Goal: Use online tool/utility: Utilize a website feature to perform a specific function

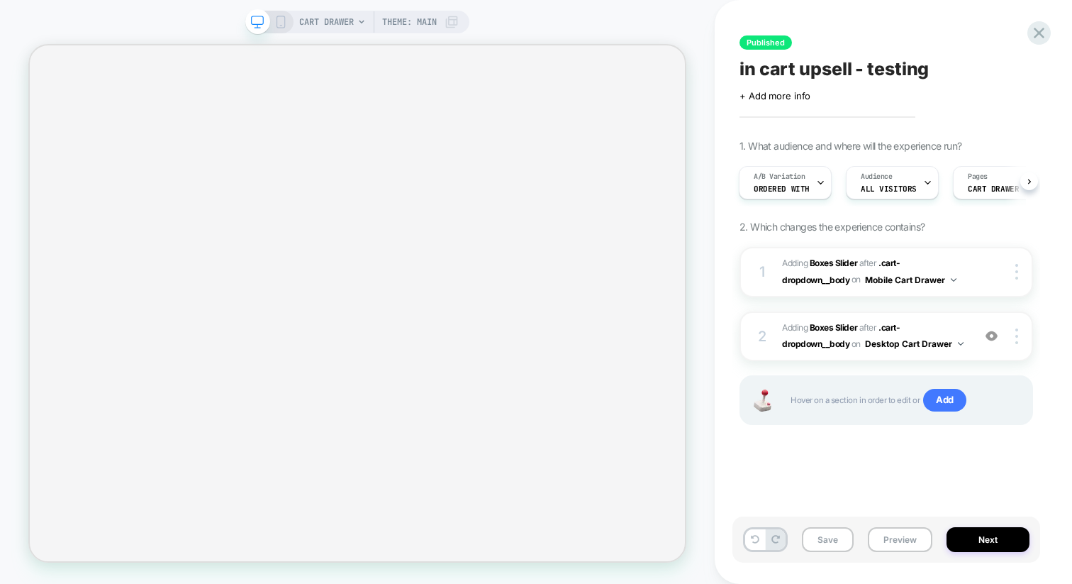
scroll to position [0, 1]
click at [992, 333] on img at bounding box center [992, 336] width 12 height 12
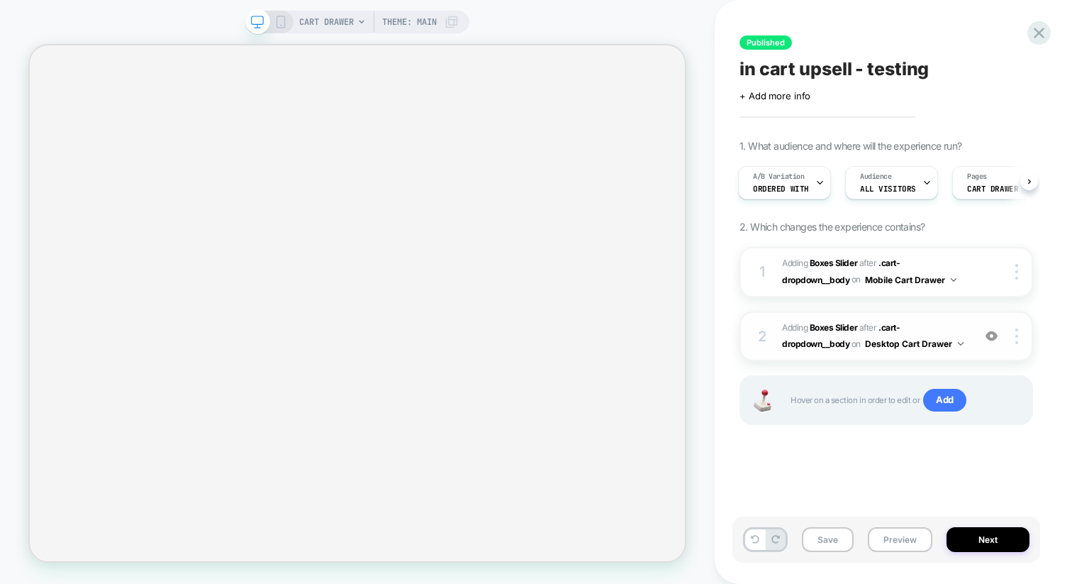
click at [991, 333] on img at bounding box center [992, 336] width 12 height 12
click at [906, 536] on button "Preview" at bounding box center [900, 539] width 65 height 25
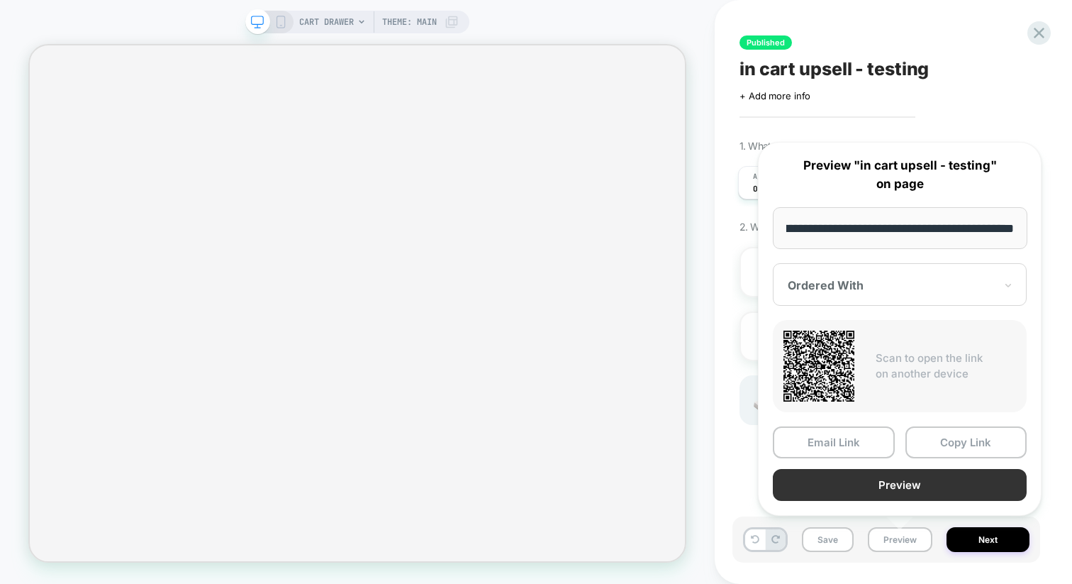
scroll to position [0, 0]
click at [802, 490] on button "Preview" at bounding box center [900, 485] width 254 height 32
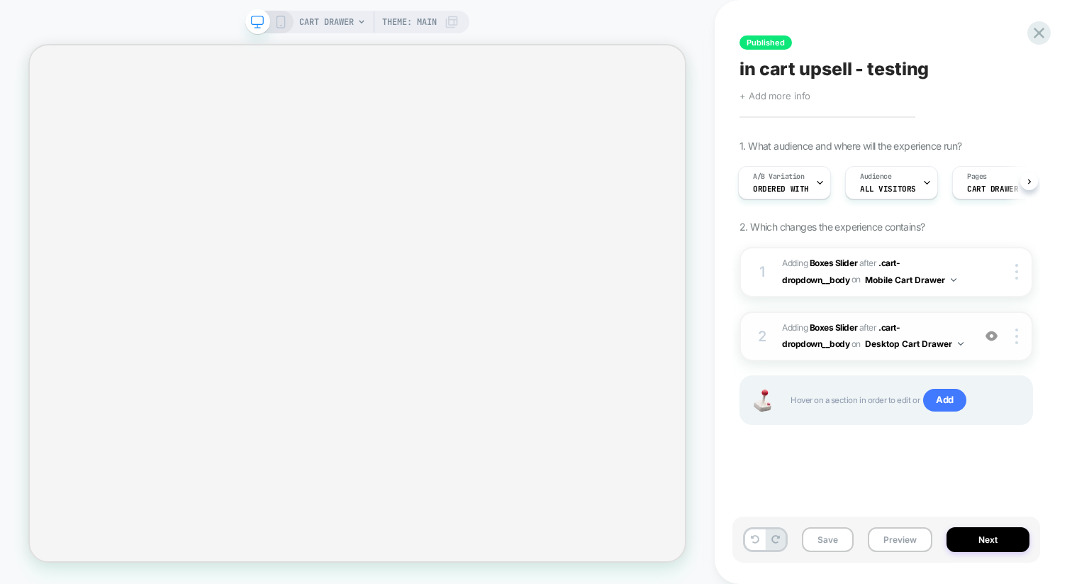
click at [788, 97] on span "+ Add more info" at bounding box center [775, 95] width 71 height 11
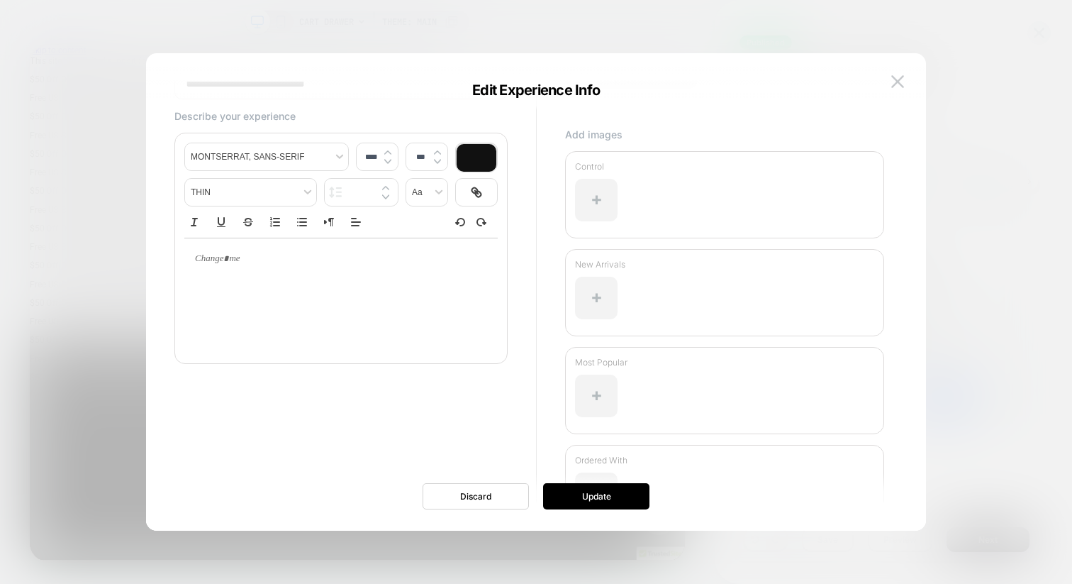
scroll to position [80, 0]
click at [604, 311] on div at bounding box center [596, 301] width 43 height 43
click at [897, 86] on img at bounding box center [897, 81] width 13 height 12
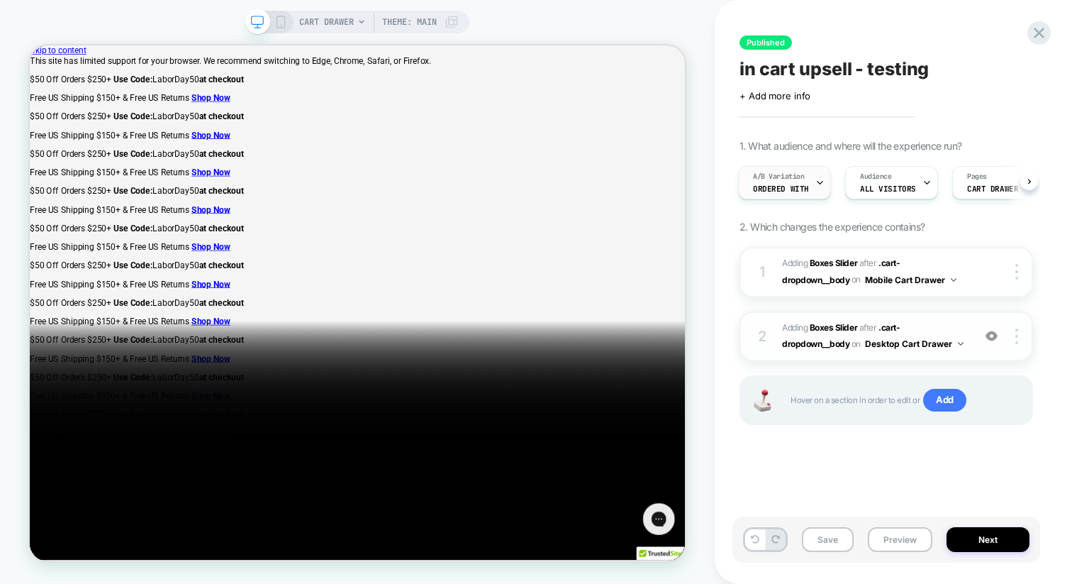
click at [796, 172] on span "A/B Variation" at bounding box center [779, 177] width 52 height 10
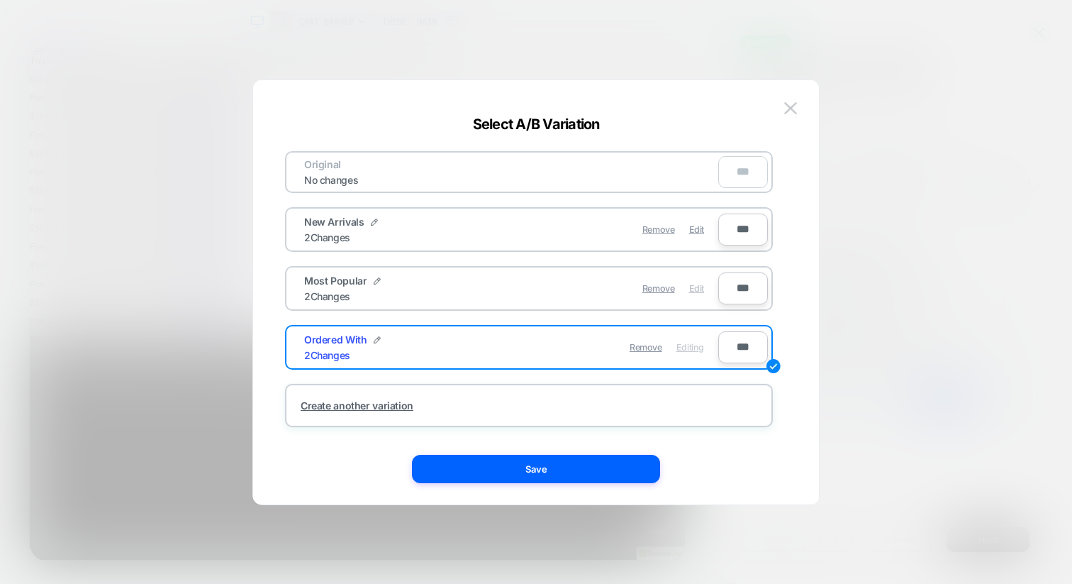
click at [692, 285] on span "Edit" at bounding box center [696, 288] width 15 height 11
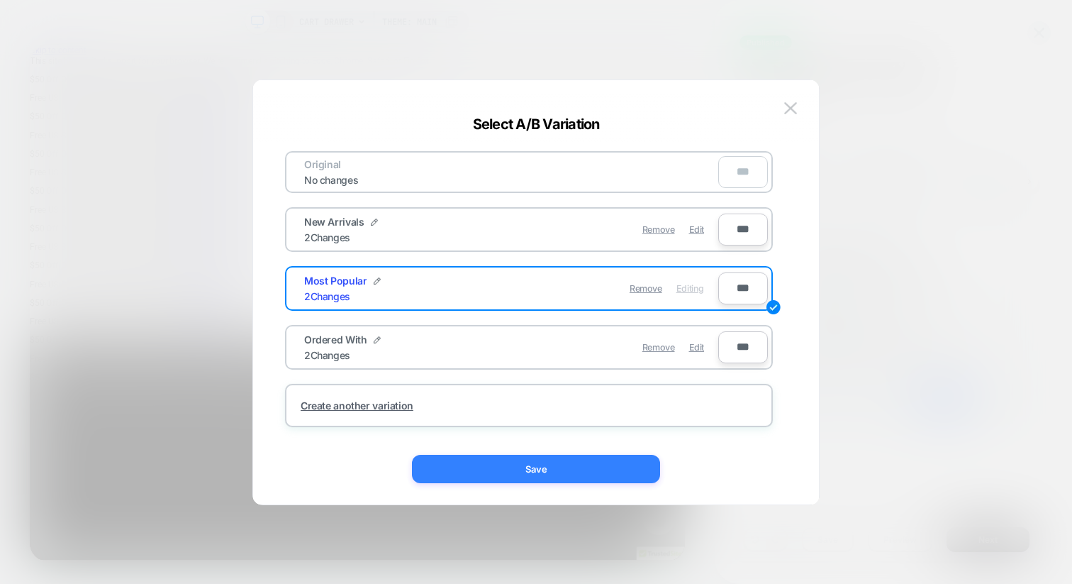
click at [572, 470] on button "Save" at bounding box center [536, 469] width 248 height 28
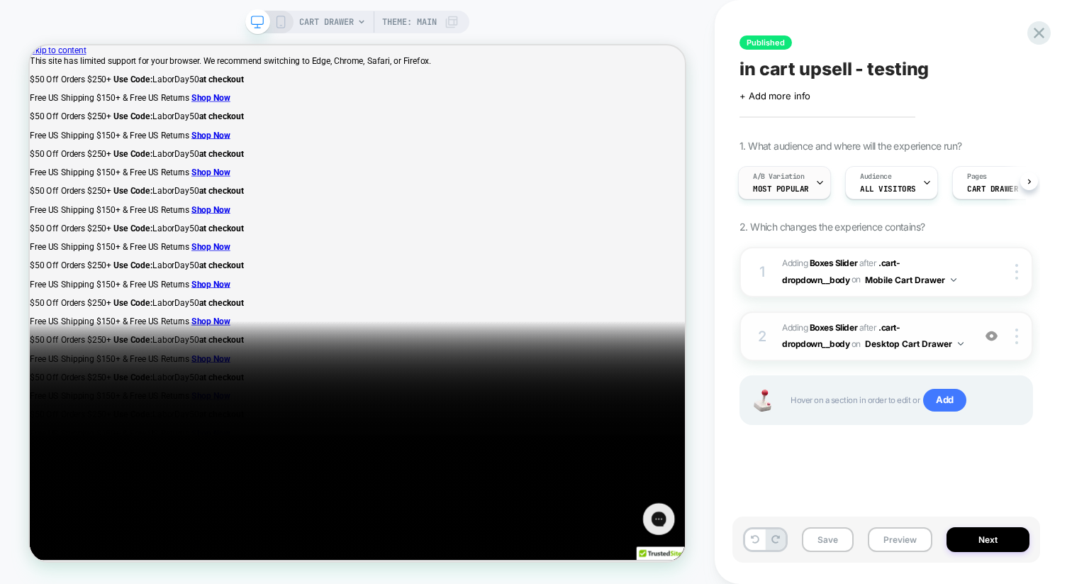
click at [786, 197] on div "A/B Variation Most Popular" at bounding box center [781, 183] width 84 height 32
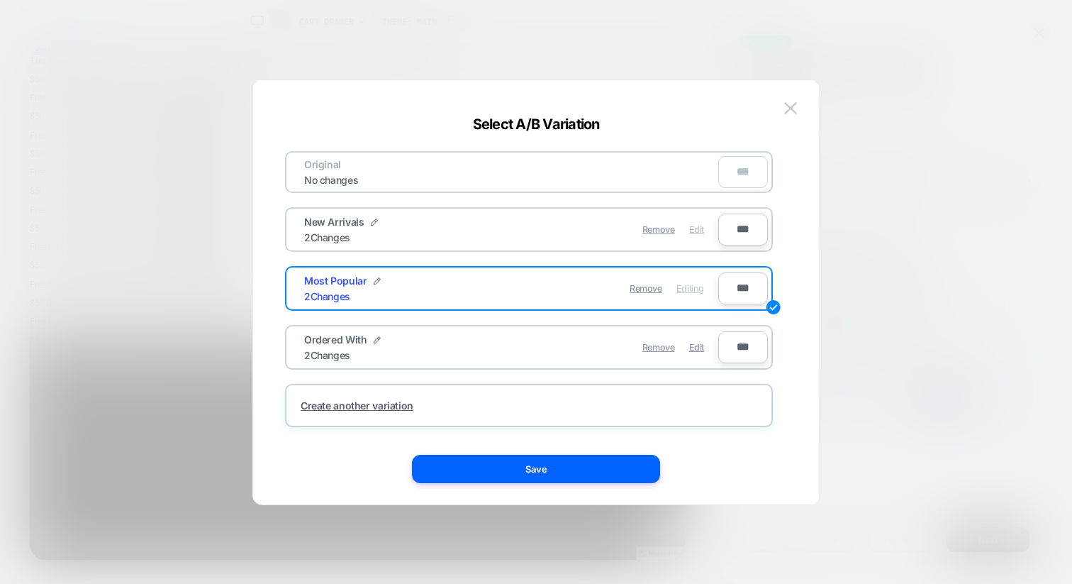
click at [695, 230] on span "Edit" at bounding box center [696, 229] width 15 height 11
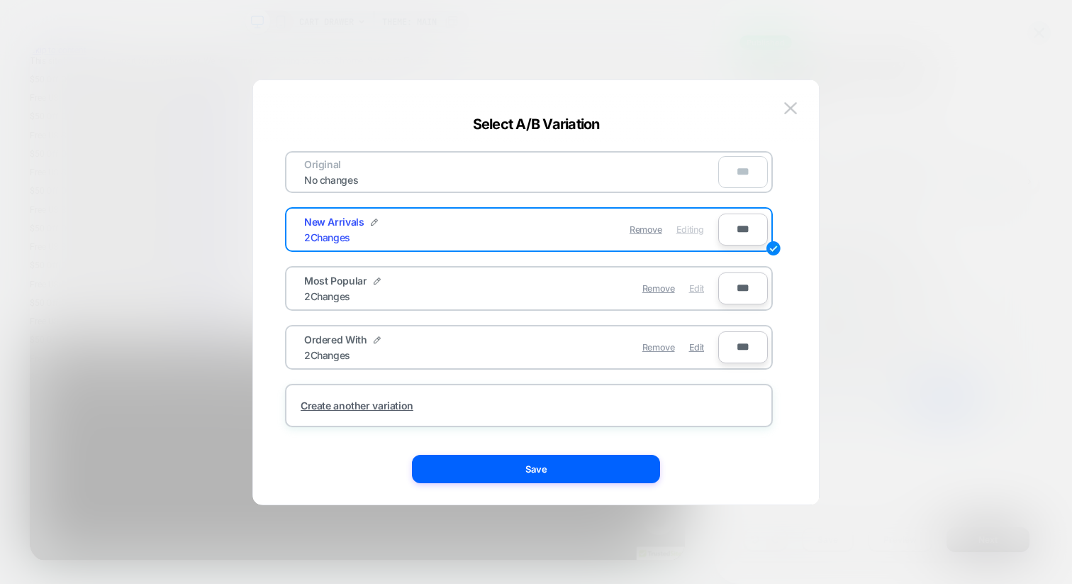
click at [694, 284] on span "Edit" at bounding box center [696, 288] width 15 height 11
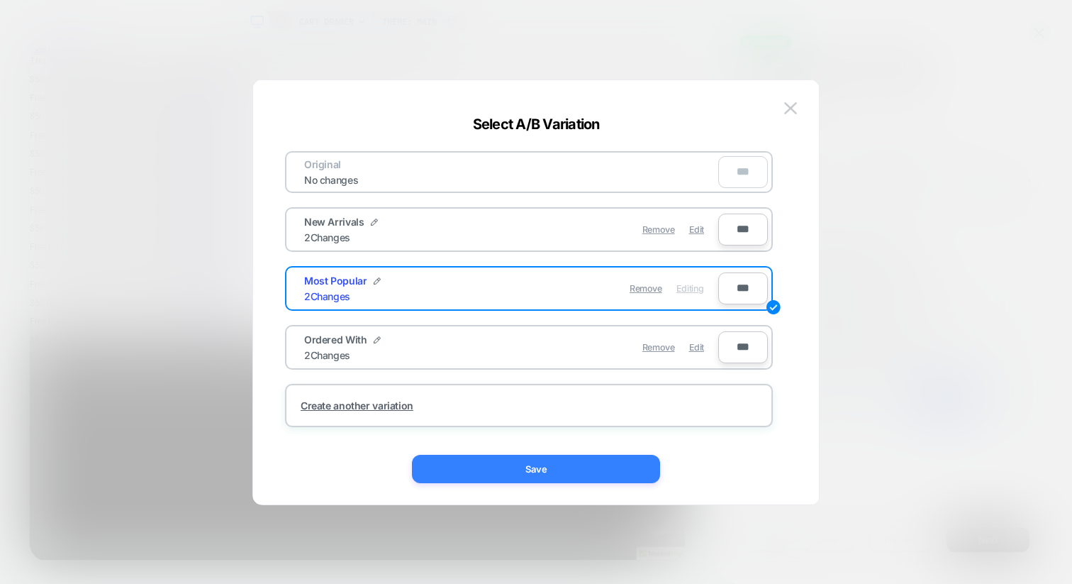
drag, startPoint x: 547, startPoint y: 472, endPoint x: 739, endPoint y: 573, distance: 216.7
click at [547, 472] on button "Save" at bounding box center [536, 469] width 248 height 28
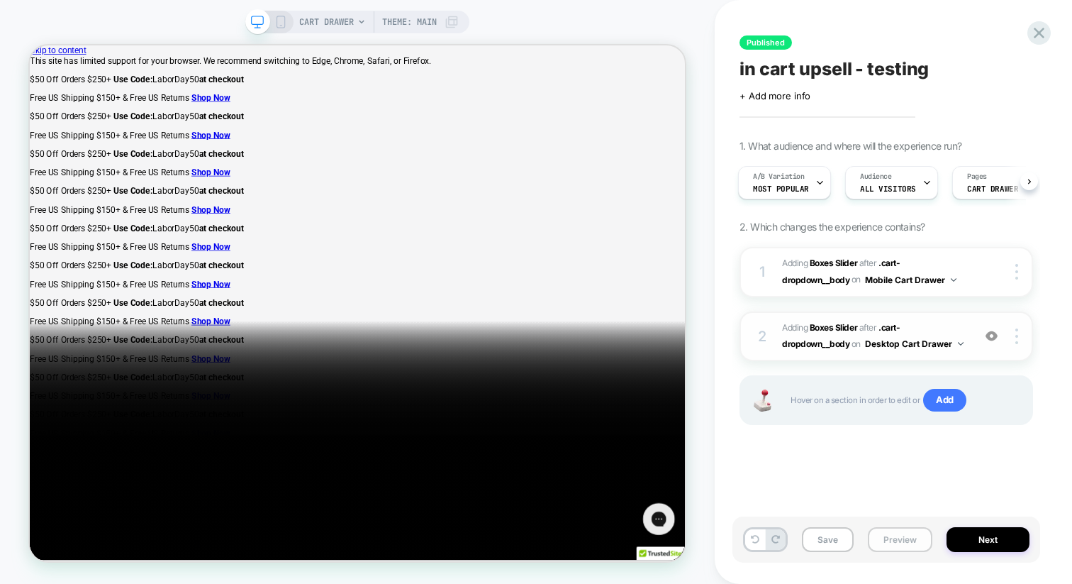
click at [896, 533] on button "Preview" at bounding box center [900, 539] width 65 height 25
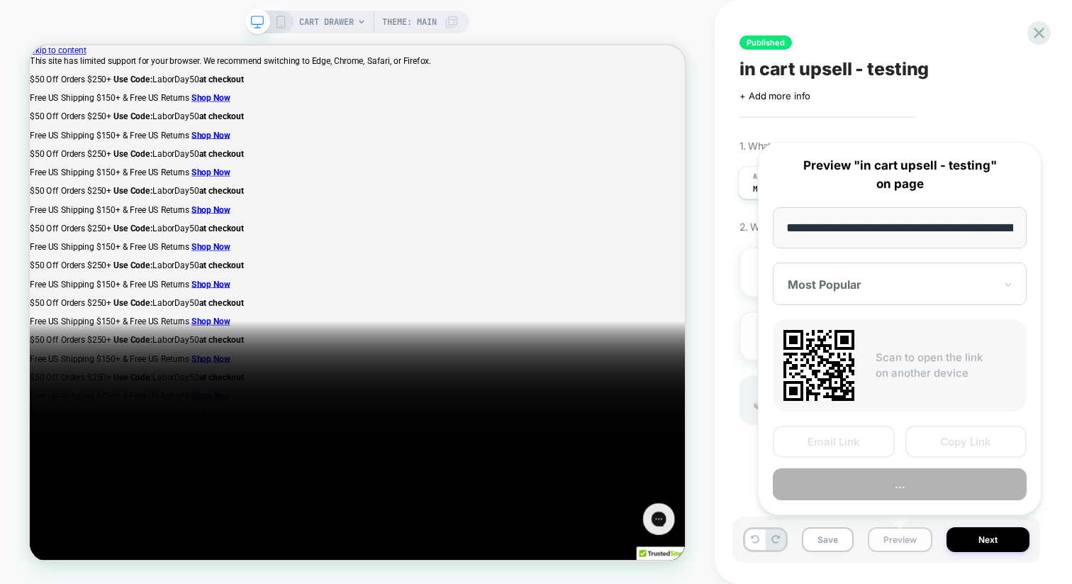
scroll to position [0, 145]
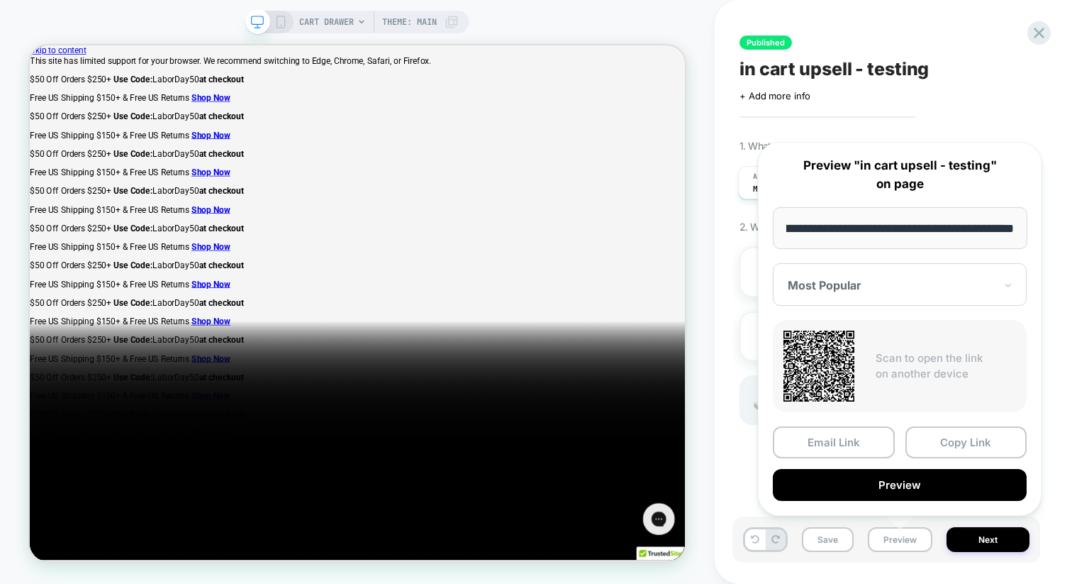
click at [861, 289] on div at bounding box center [891, 285] width 207 height 14
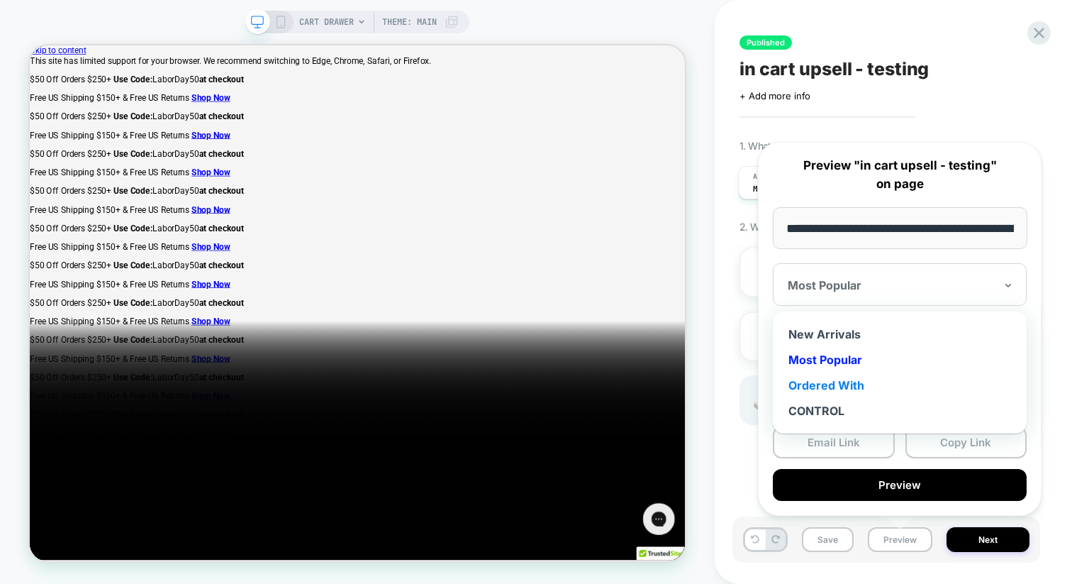
click at [830, 382] on div "Ordered With" at bounding box center [900, 385] width 240 height 26
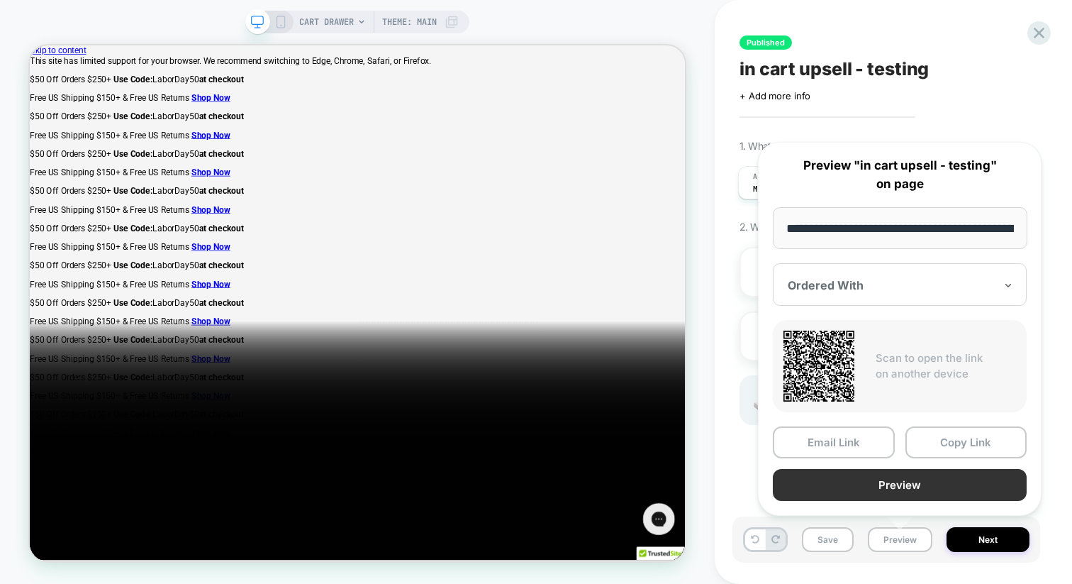
click at [828, 487] on button "Preview" at bounding box center [900, 485] width 254 height 32
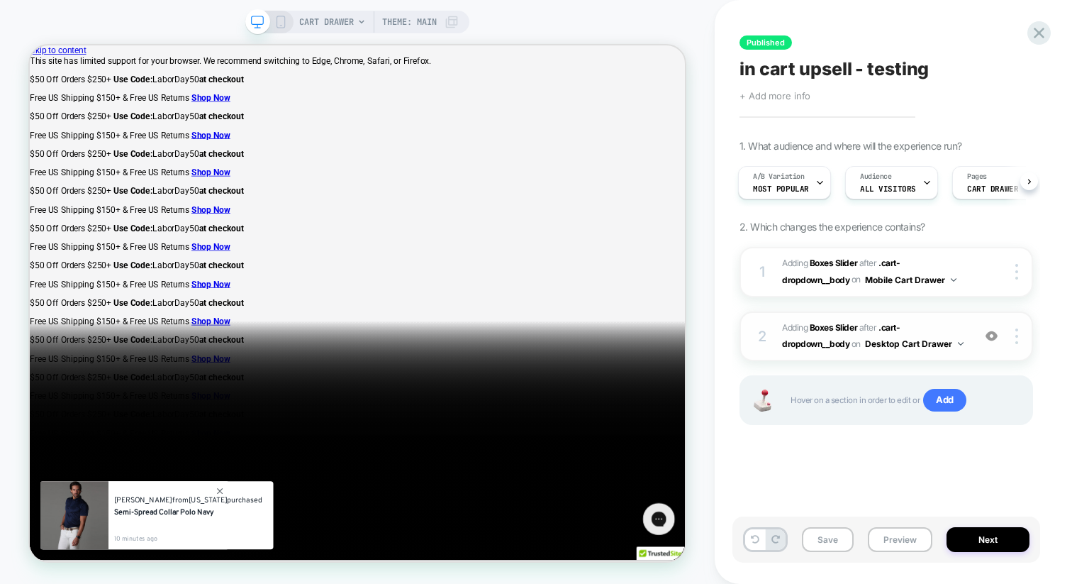
click at [767, 95] on span "+ Add more info" at bounding box center [775, 95] width 71 height 11
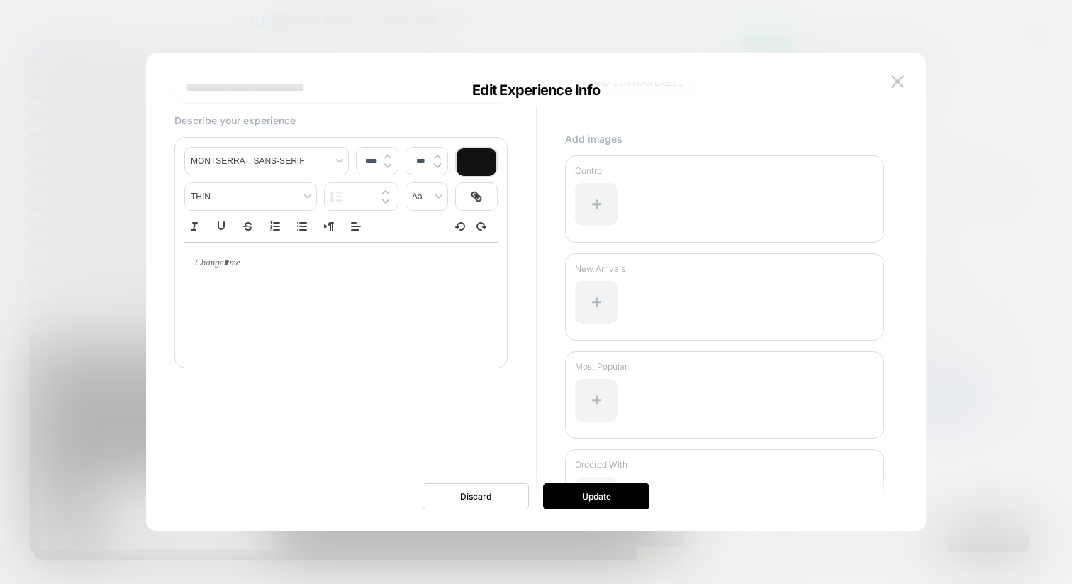
scroll to position [99, 0]
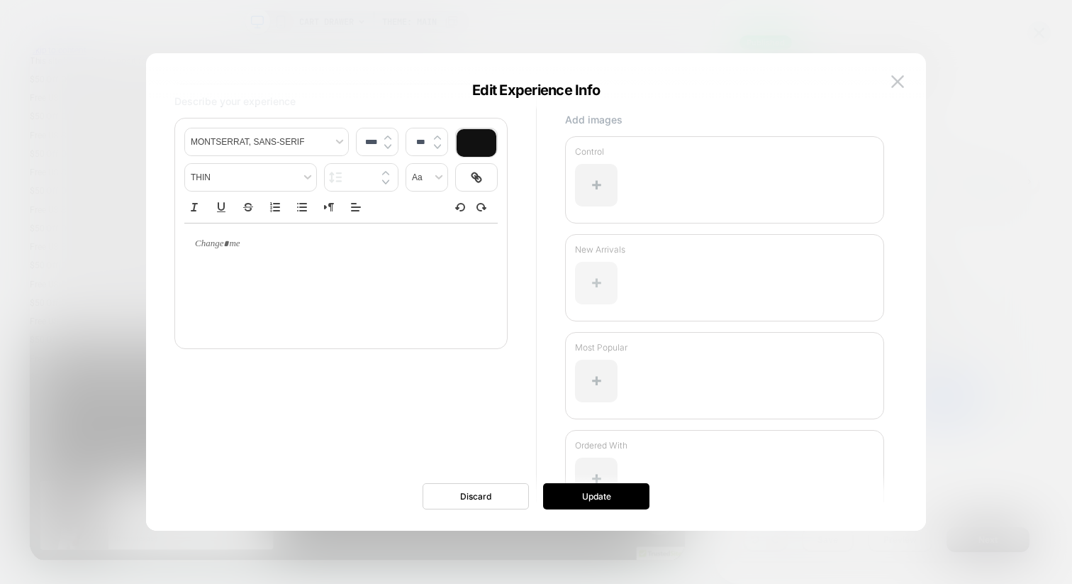
click at [601, 279] on div at bounding box center [596, 283] width 43 height 43
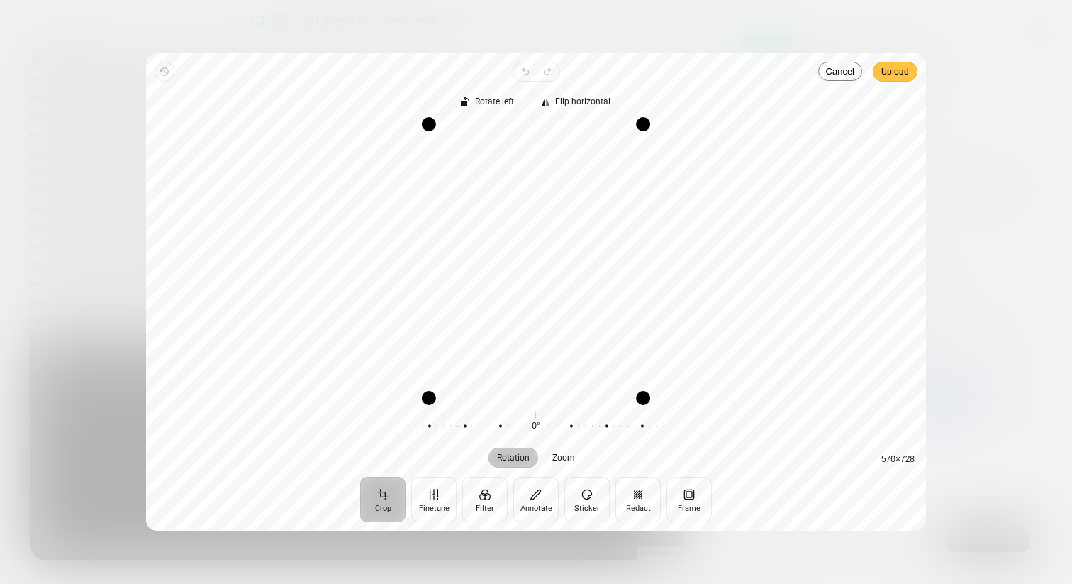
click at [884, 73] on span "Upload" at bounding box center [895, 71] width 28 height 17
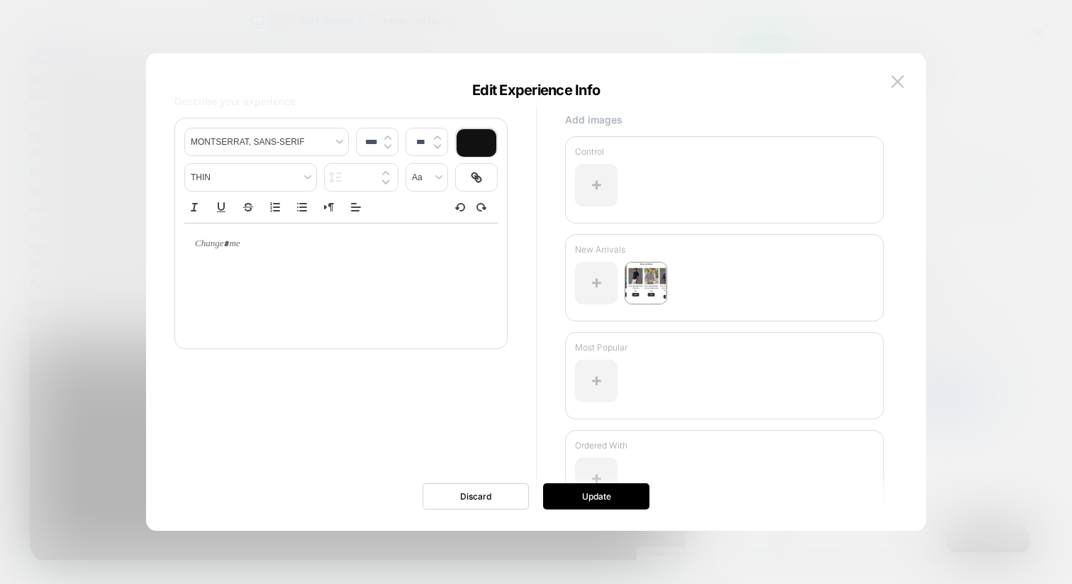
click at [572, 511] on div "**********" at bounding box center [536, 298] width 738 height 463
click at [569, 499] on button "Update" at bounding box center [596, 496] width 106 height 26
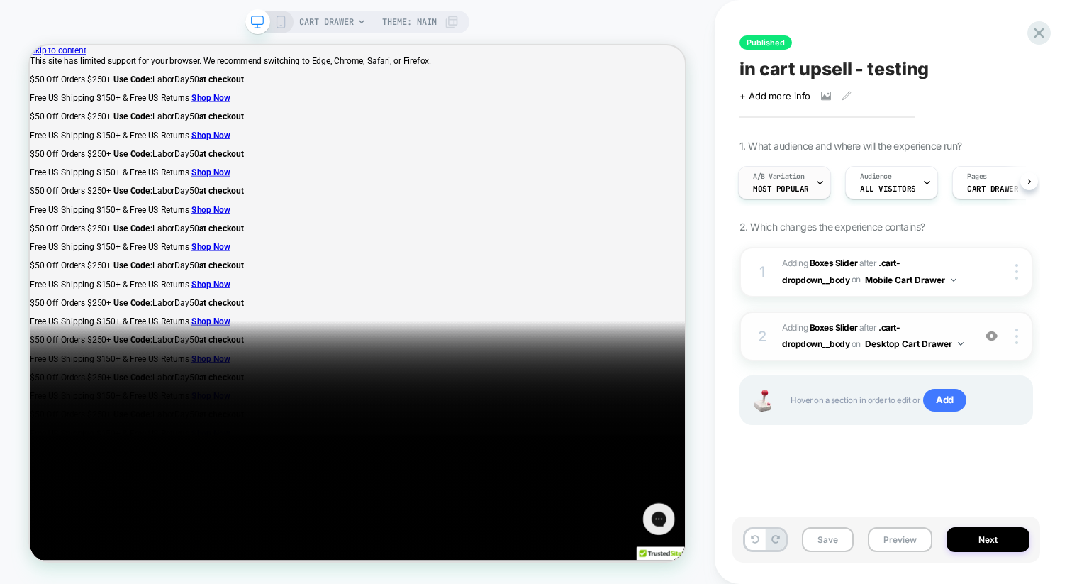
click at [795, 189] on span "Most Popular" at bounding box center [781, 189] width 56 height 10
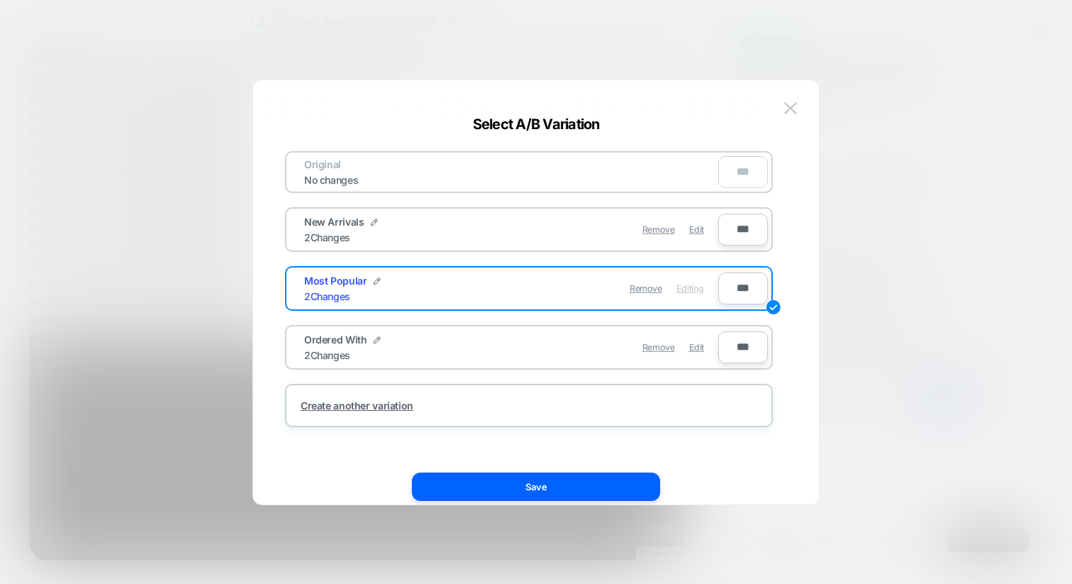
click at [845, 122] on div at bounding box center [536, 292] width 1072 height 584
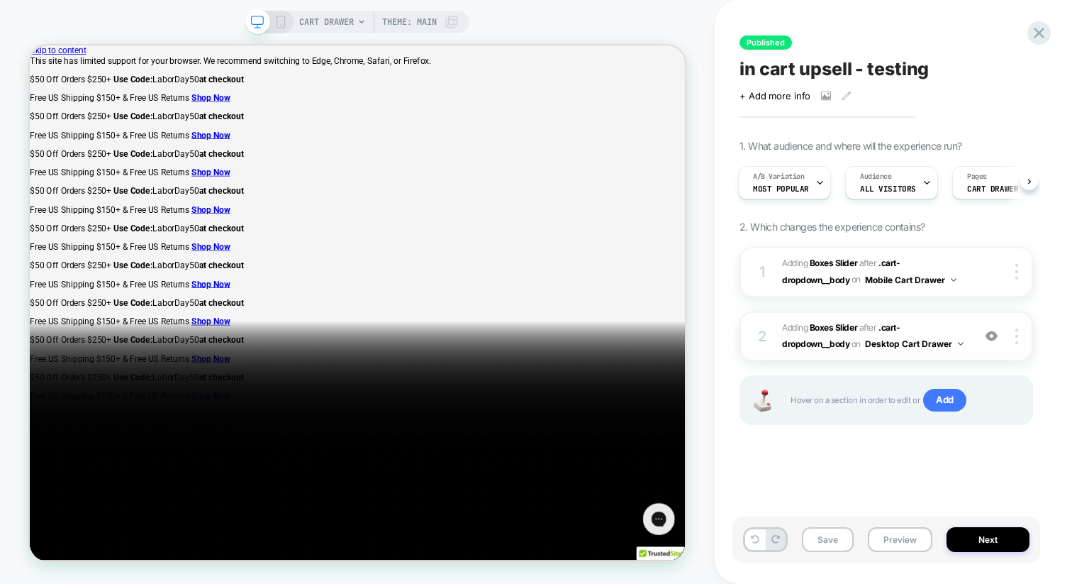
click at [990, 333] on img at bounding box center [992, 336] width 12 height 12
click at [999, 328] on div at bounding box center [992, 336] width 27 height 16
click at [825, 531] on button "Save" at bounding box center [828, 539] width 52 height 25
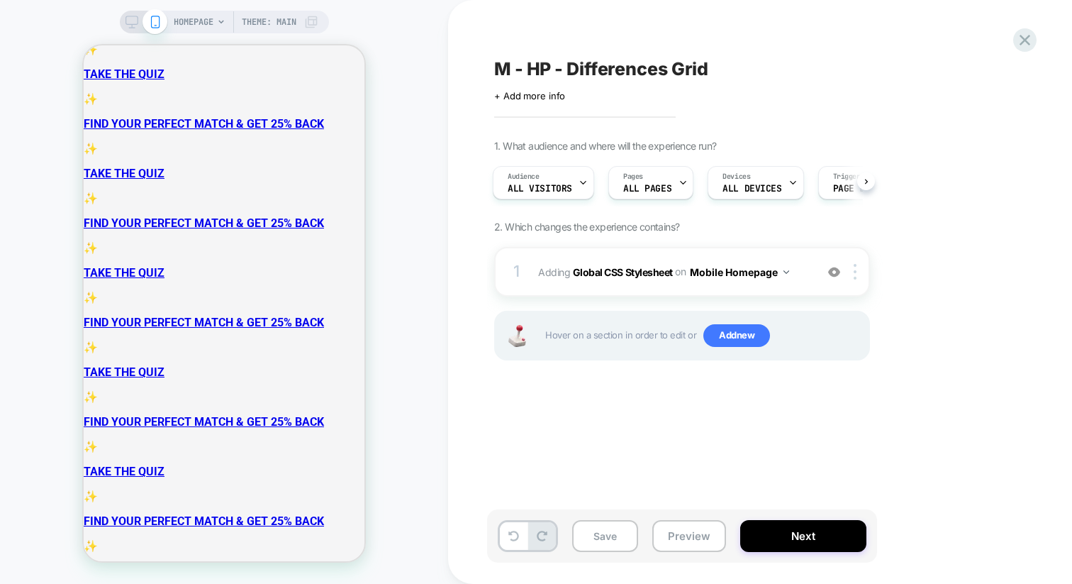
scroll to position [1597, 0]
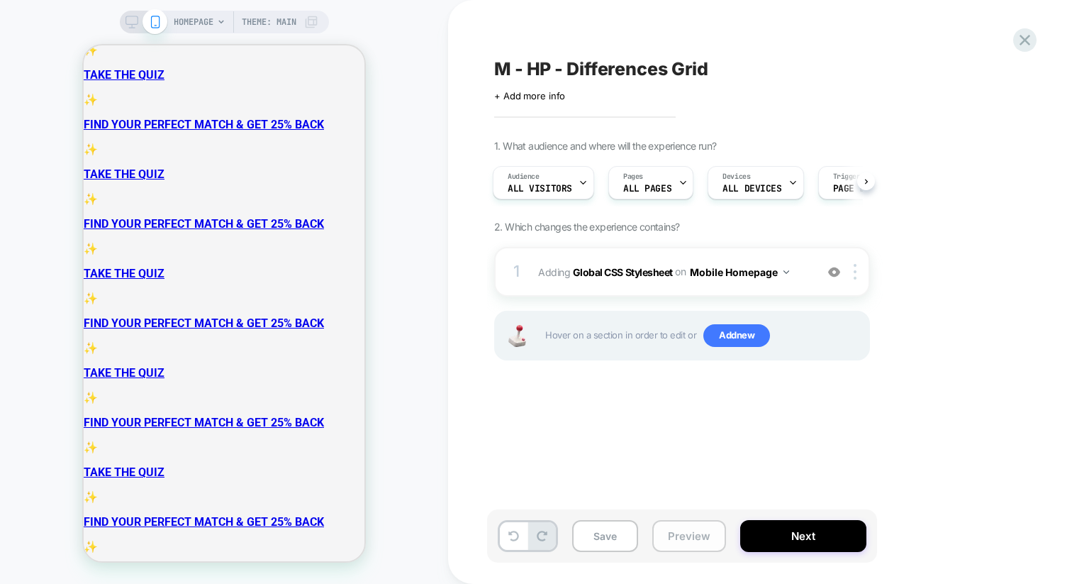
click at [669, 538] on button "Preview" at bounding box center [689, 536] width 74 height 32
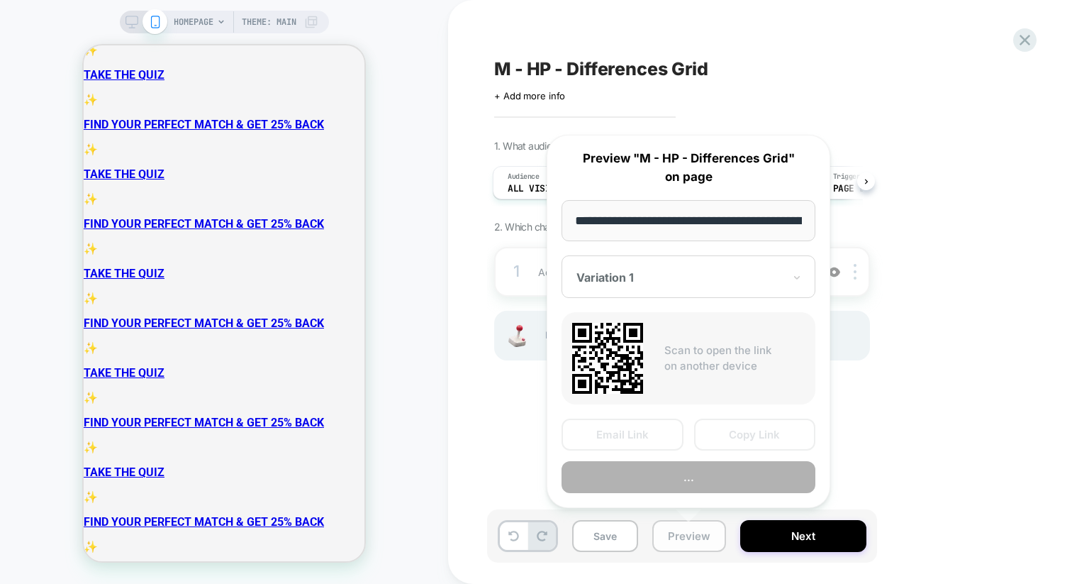
scroll to position [0, 79]
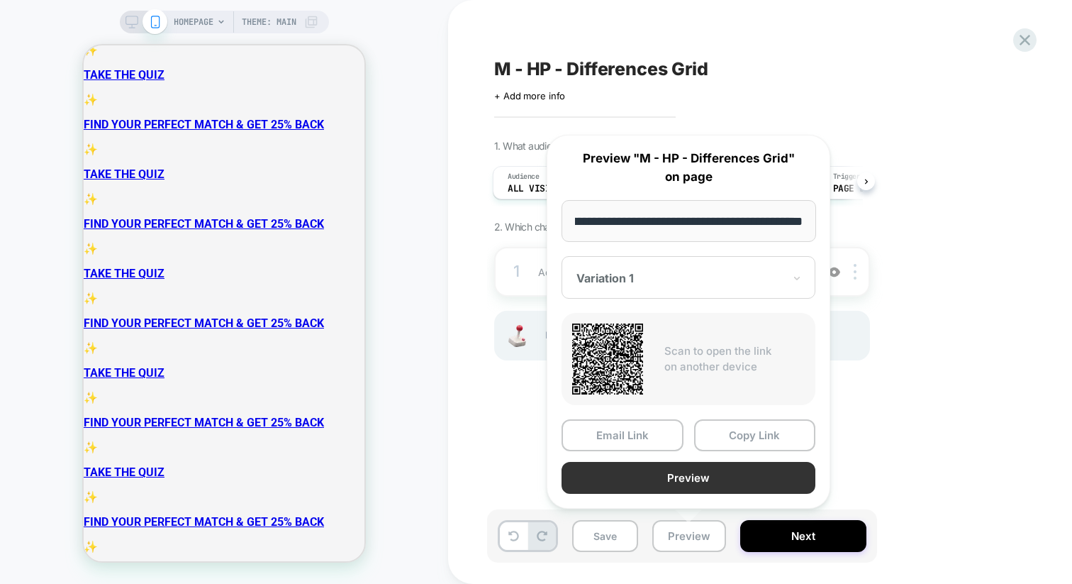
click at [657, 474] on button "Preview" at bounding box center [689, 478] width 254 height 32
